Goal: Transaction & Acquisition: Purchase product/service

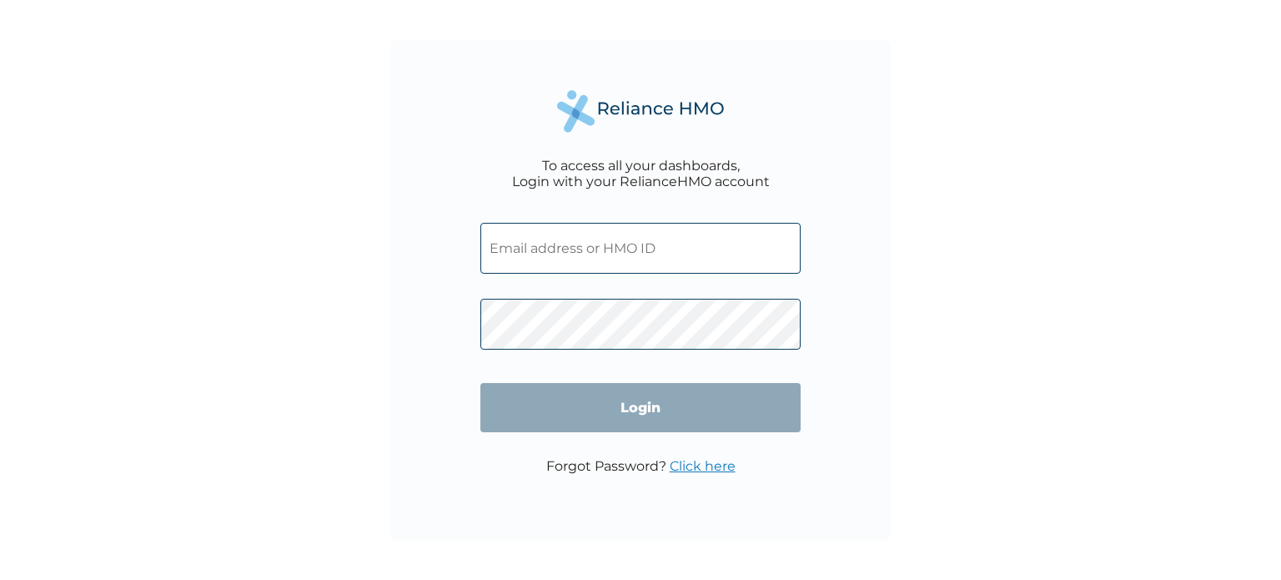
click at [620, 237] on input "text" at bounding box center [640, 248] width 320 height 51
paste input "[EMAIL_ADDRESS][DOMAIN_NAME]"
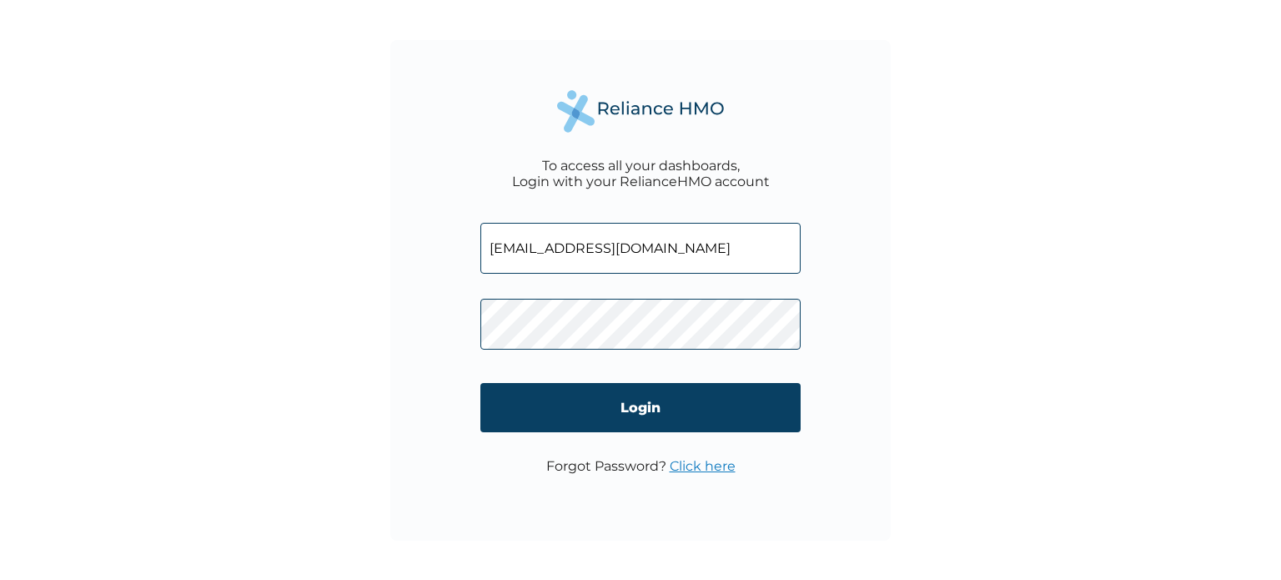
type input "[EMAIL_ADDRESS][DOMAIN_NAME]"
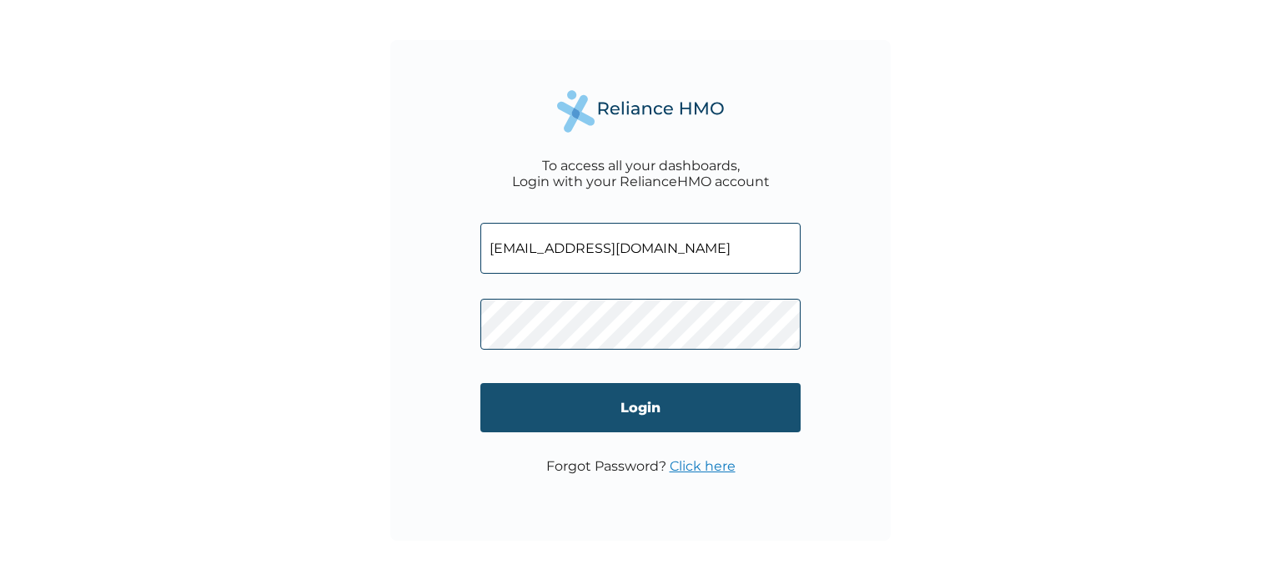
click at [650, 406] on input "Login" at bounding box center [640, 407] width 320 height 49
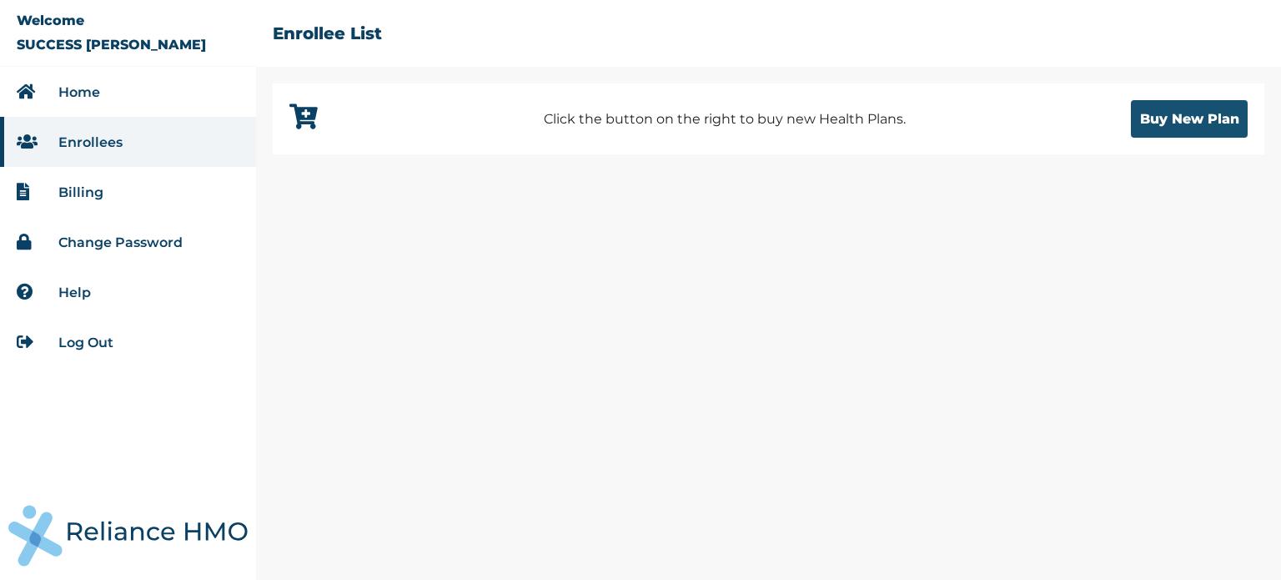
click at [1194, 109] on button "Buy New Plan" at bounding box center [1189, 119] width 117 height 38
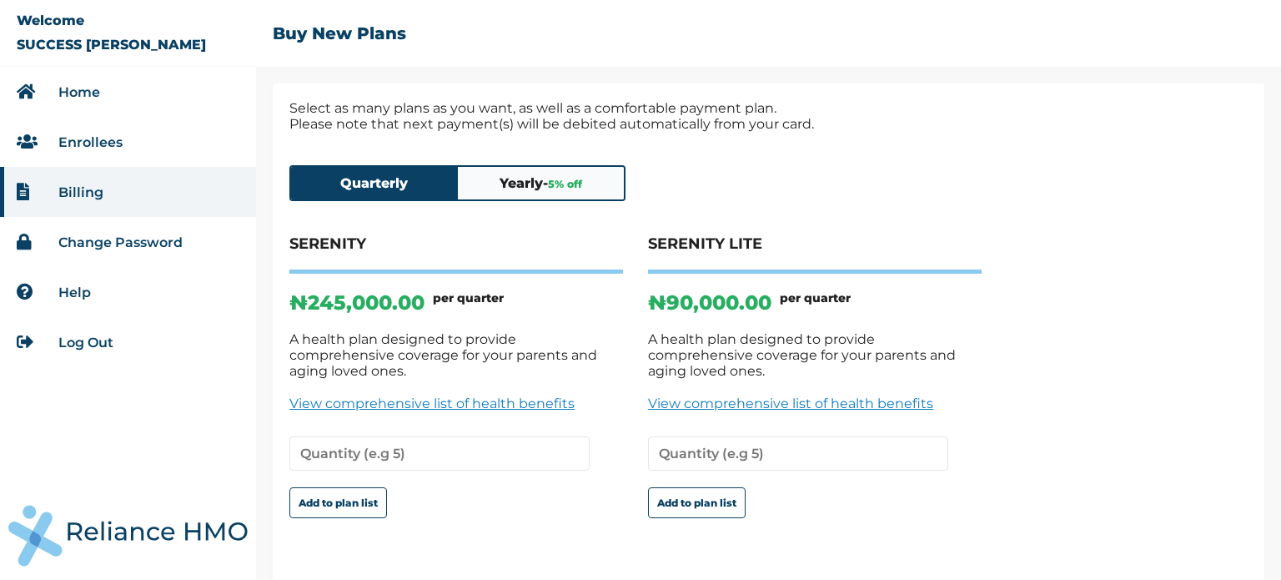
click at [545, 183] on button "Yearly - 5 % off" at bounding box center [541, 183] width 167 height 33
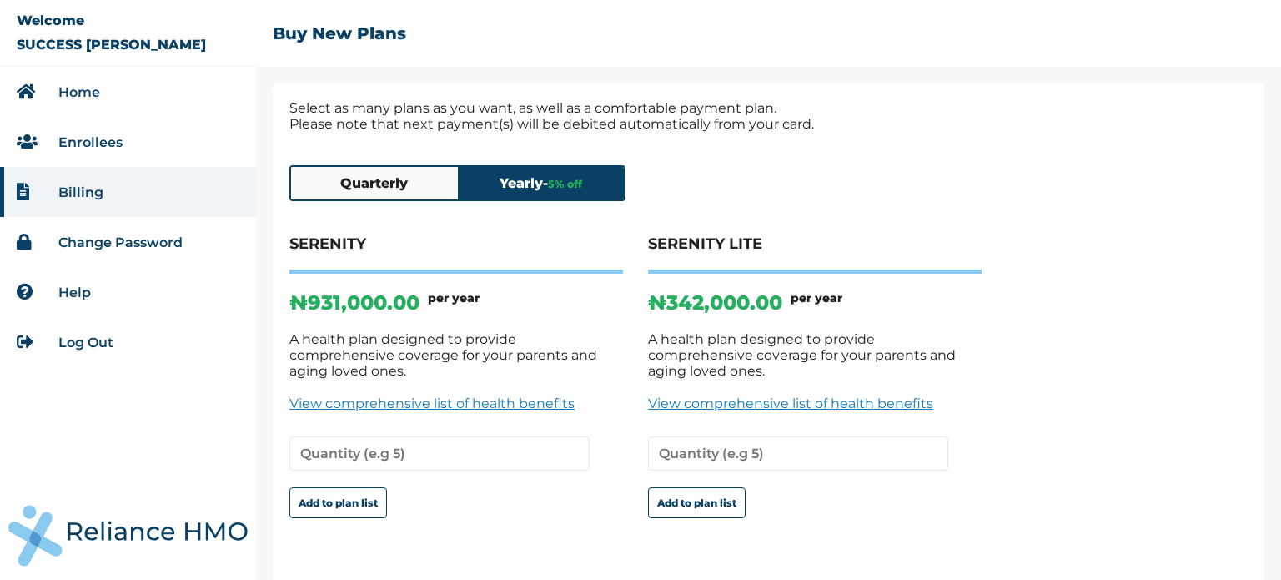
click at [390, 188] on button "Quarterly" at bounding box center [374, 183] width 167 height 33
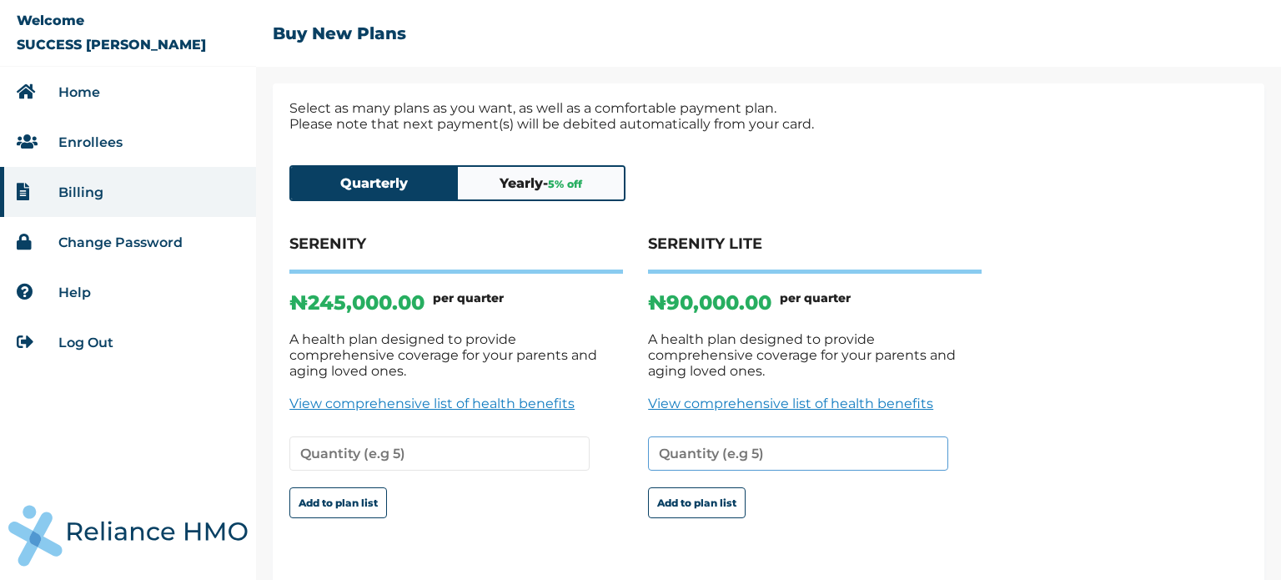
click at [712, 446] on input "number" at bounding box center [798, 453] width 300 height 34
type input "3"
click at [686, 445] on input "3" at bounding box center [798, 453] width 300 height 34
type input "2"
